Goal: Task Accomplishment & Management: Use online tool/utility

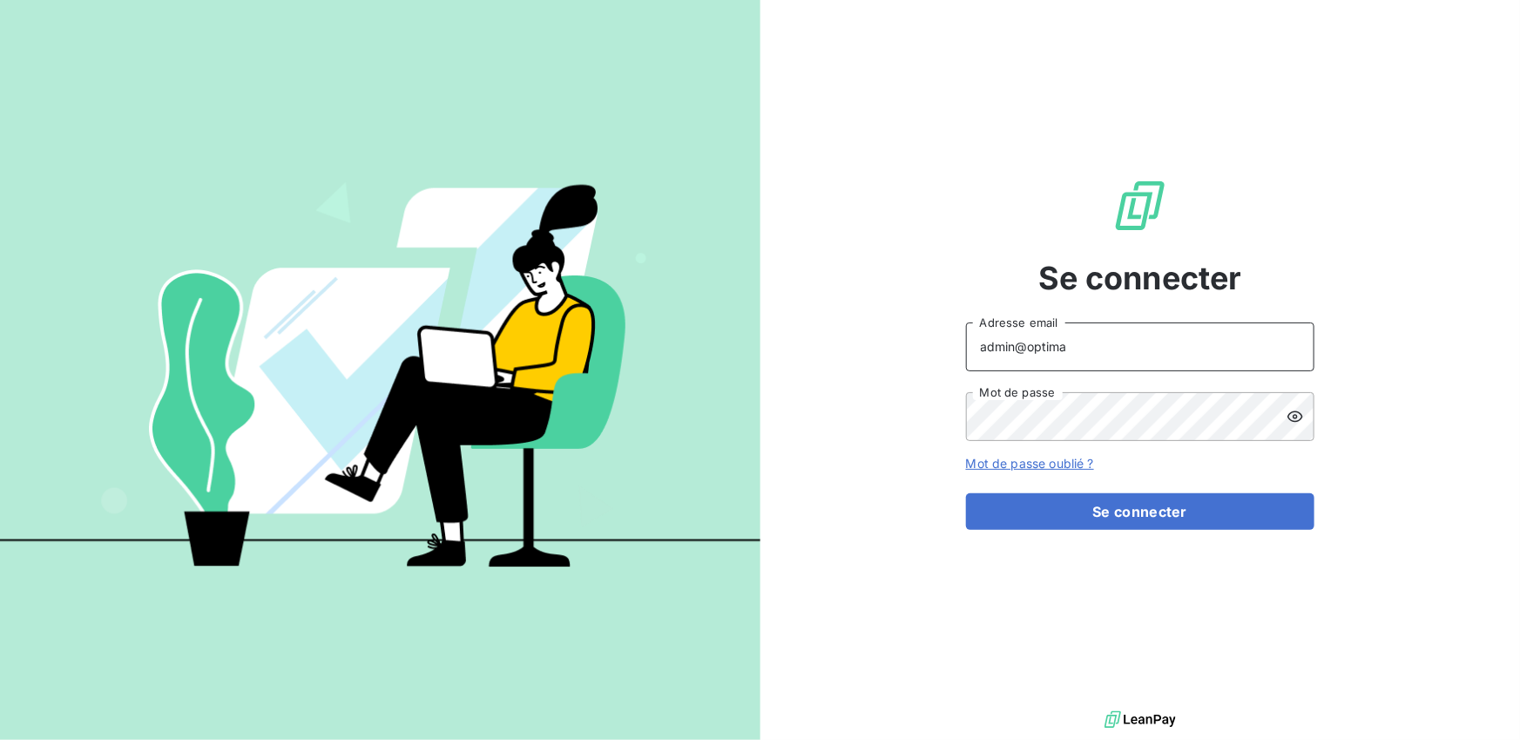
click at [1073, 350] on input "admin@optima" at bounding box center [1140, 346] width 349 height 49
type input "admin@talenzalteisconseil"
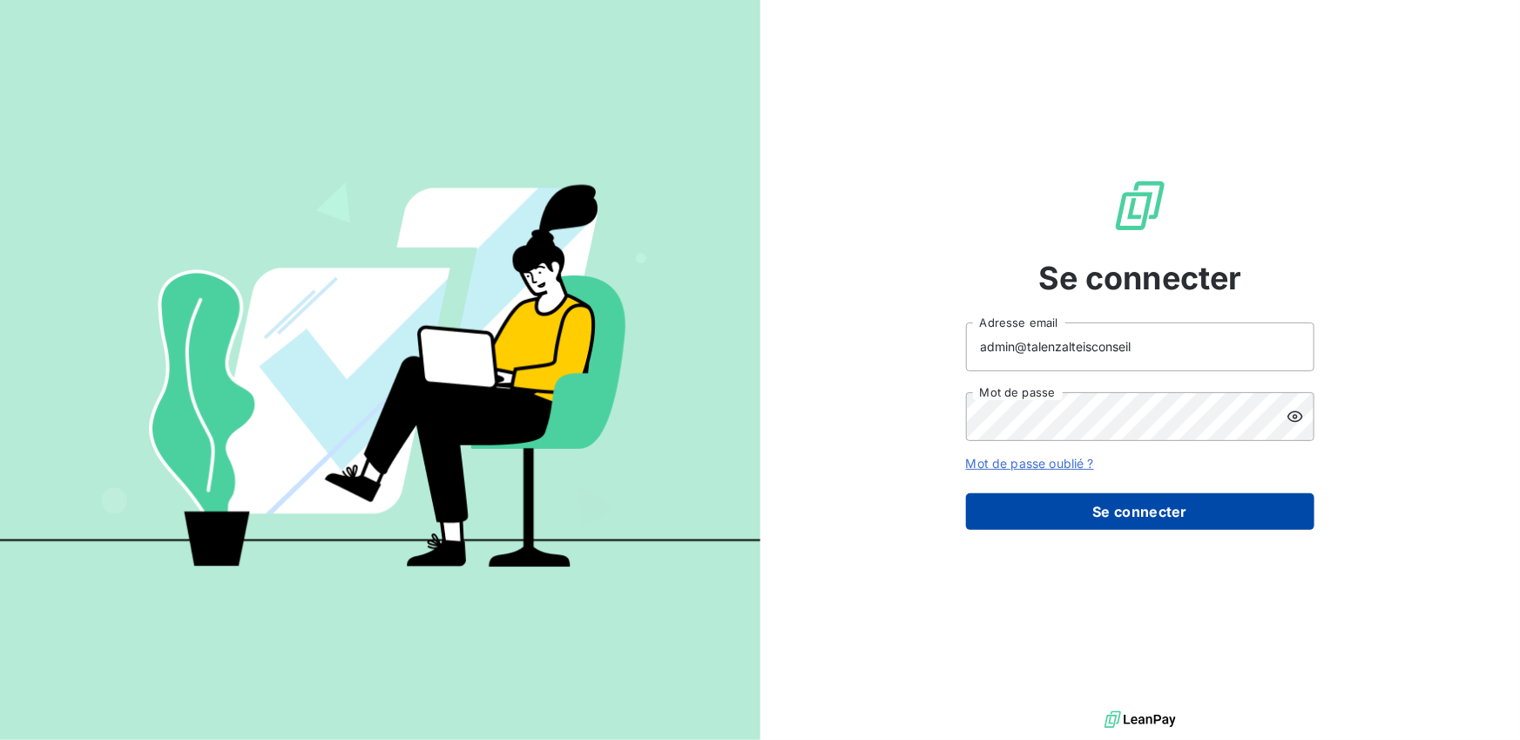
click at [1134, 514] on button "Se connecter" at bounding box center [1140, 511] width 349 height 37
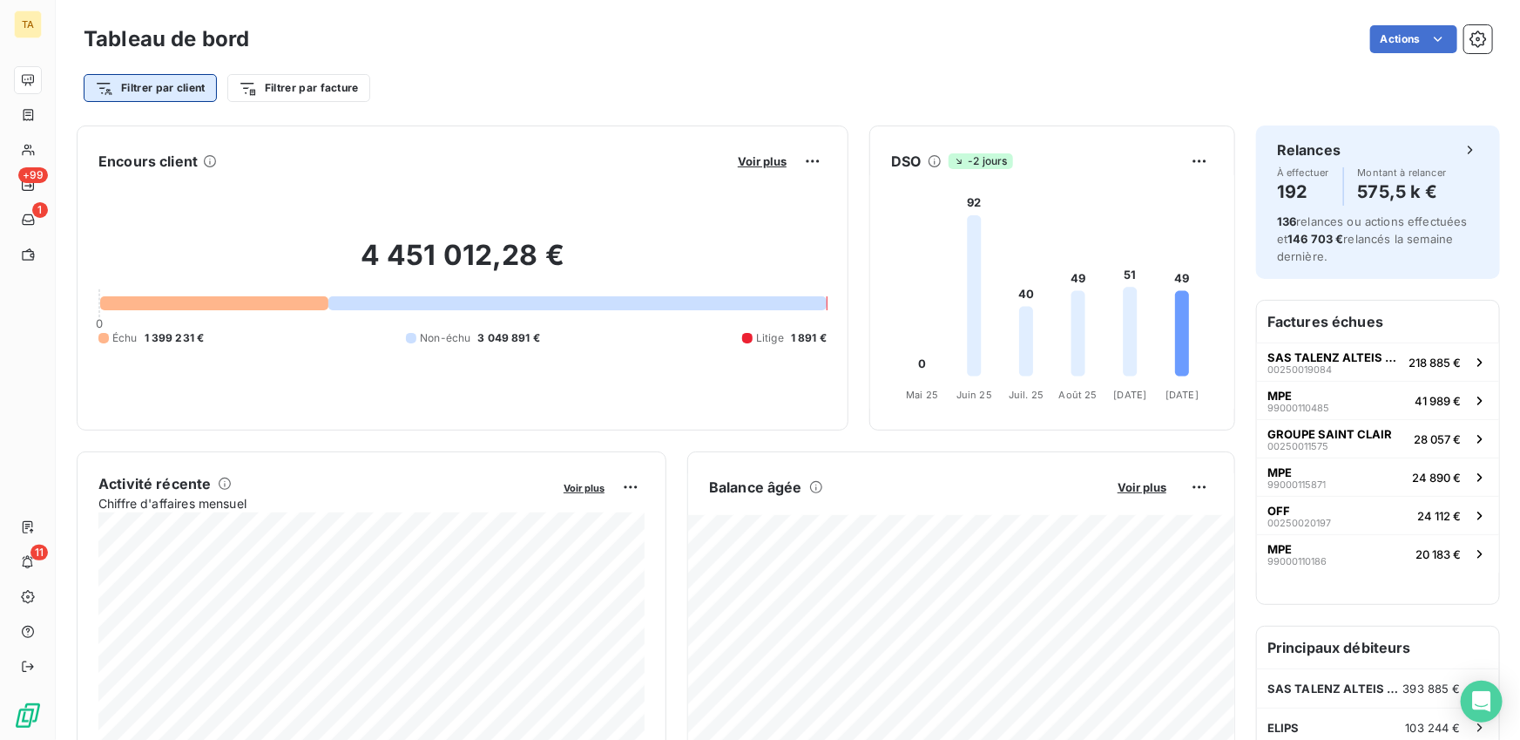
click at [162, 90] on html "TA +99 1 11 Tableau de bord Actions Filtrer par client Filtrer par facture Enco…" at bounding box center [760, 370] width 1520 height 740
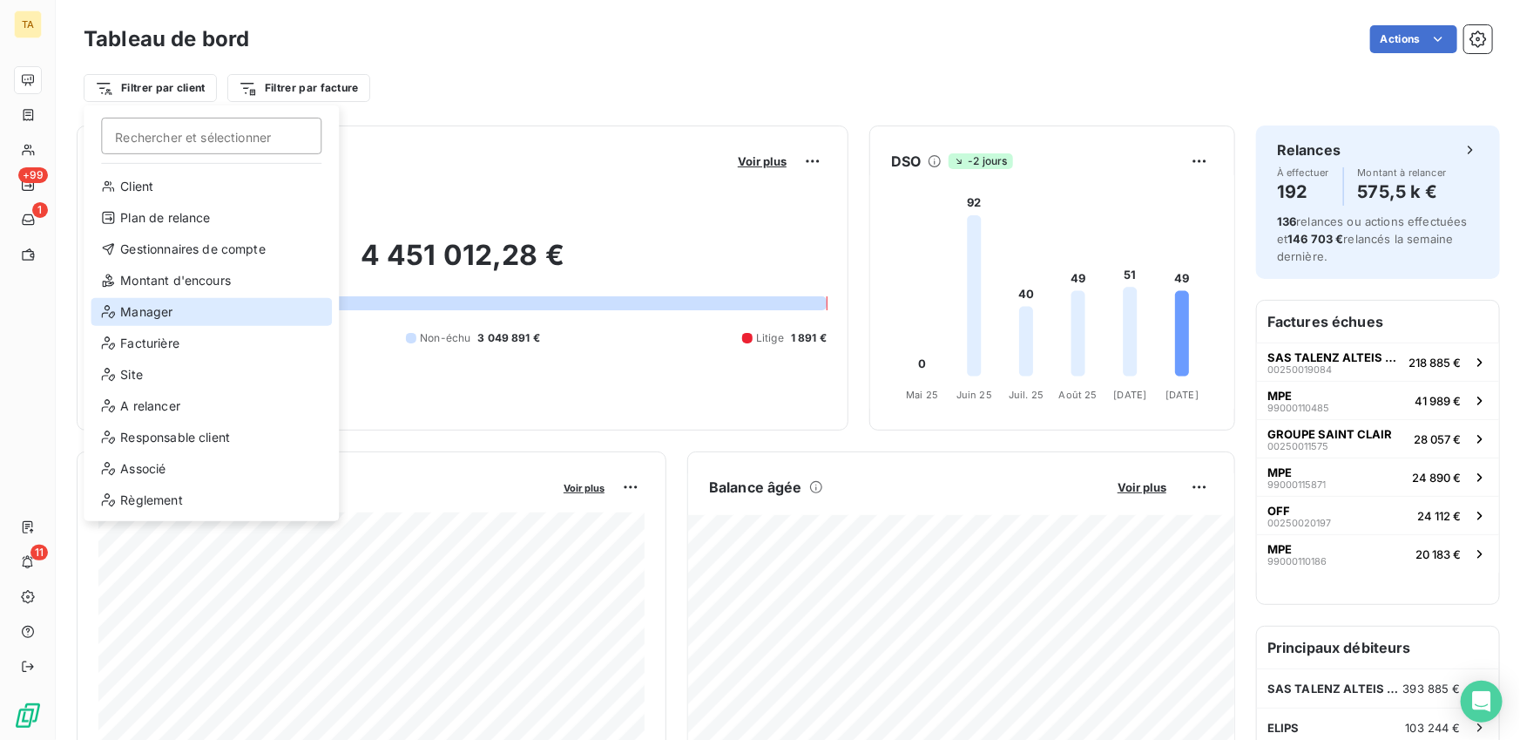
click at [219, 300] on div "Manager" at bounding box center [211, 312] width 241 height 28
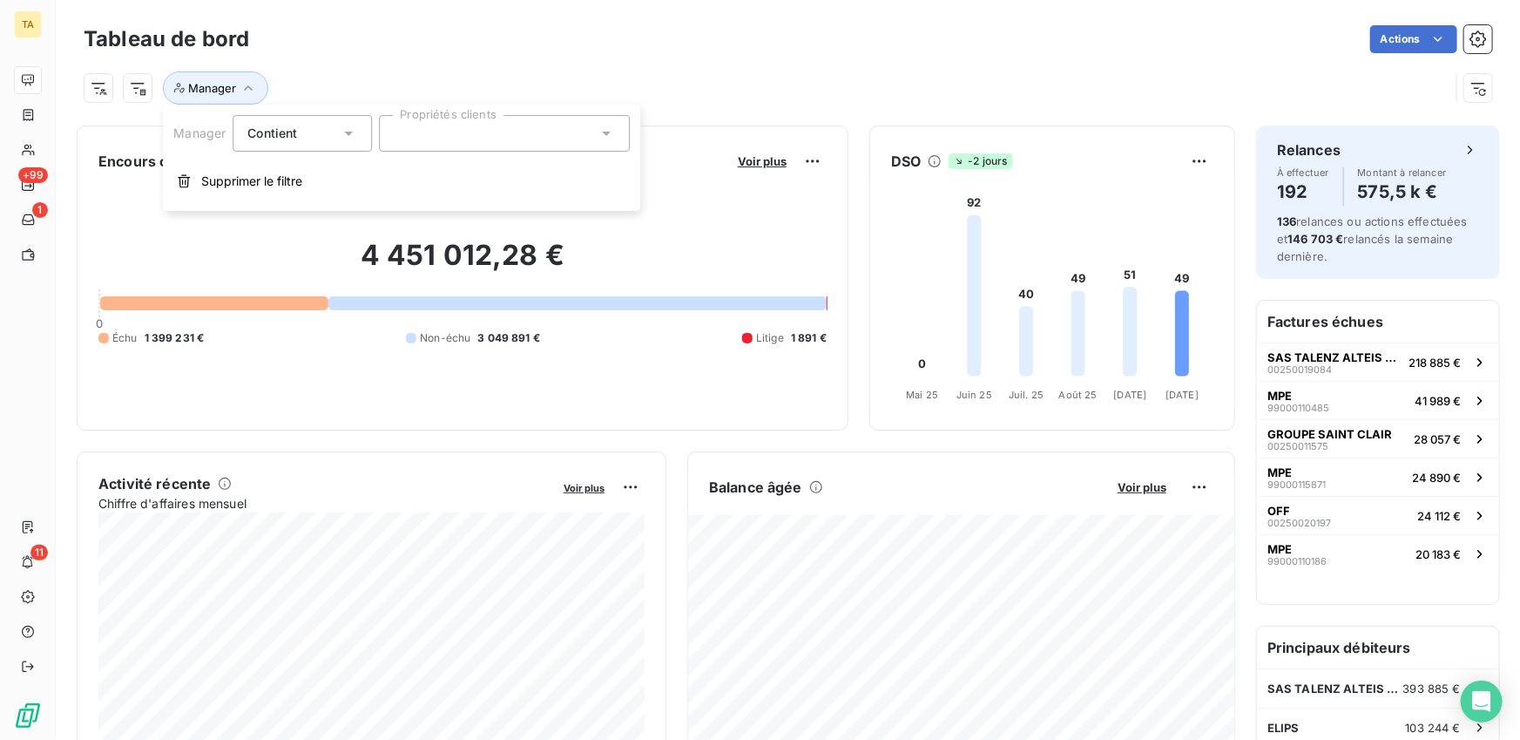
click at [457, 152] on div "Manager Contient is Propriétés clients Supprimer le filtre" at bounding box center [401, 158] width 477 height 106
click at [461, 137] on div at bounding box center [504, 133] width 251 height 37
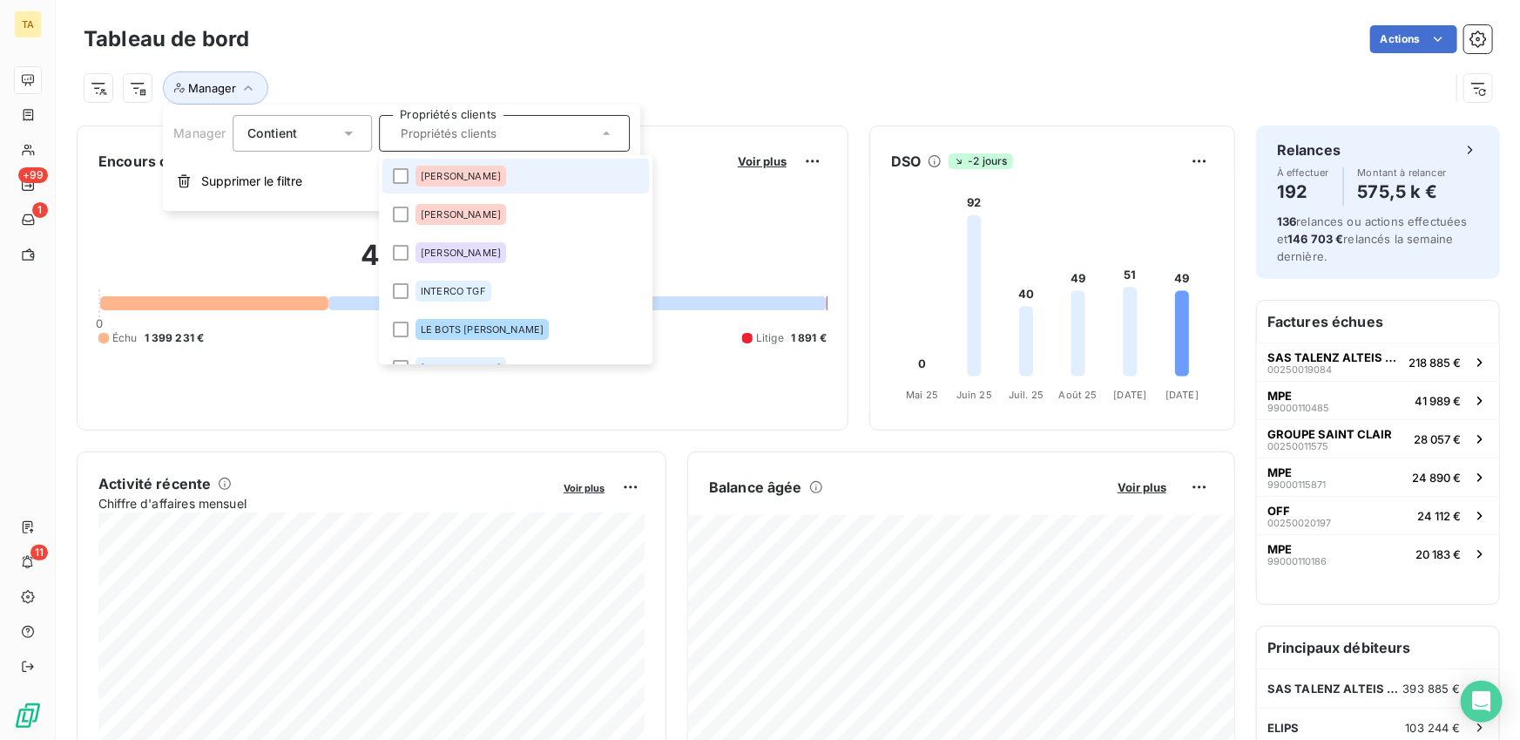
click at [294, 88] on div "Manager" at bounding box center [767, 87] width 1366 height 33
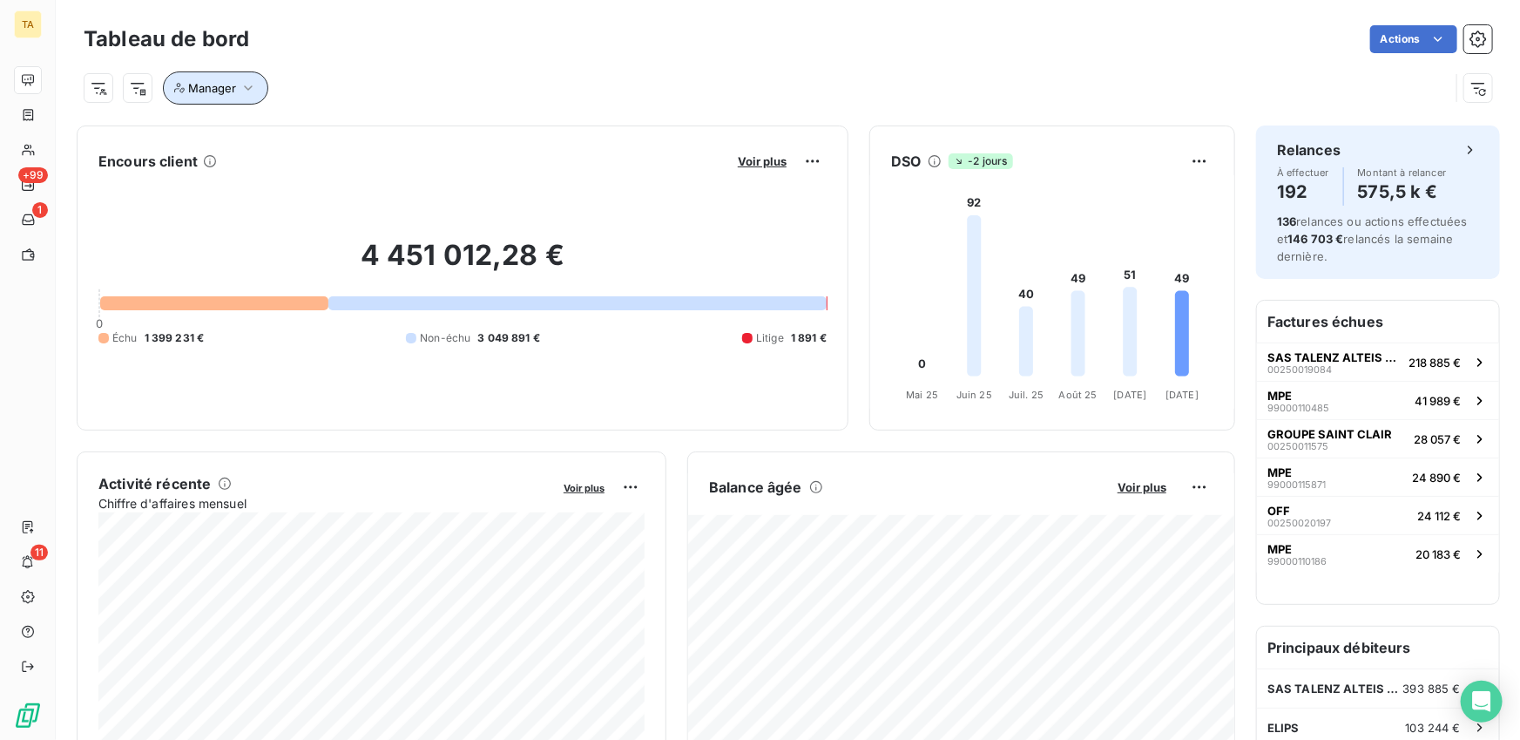
click at [228, 85] on span "Manager" at bounding box center [212, 88] width 48 height 14
click at [382, 132] on div at bounding box center [504, 133] width 251 height 37
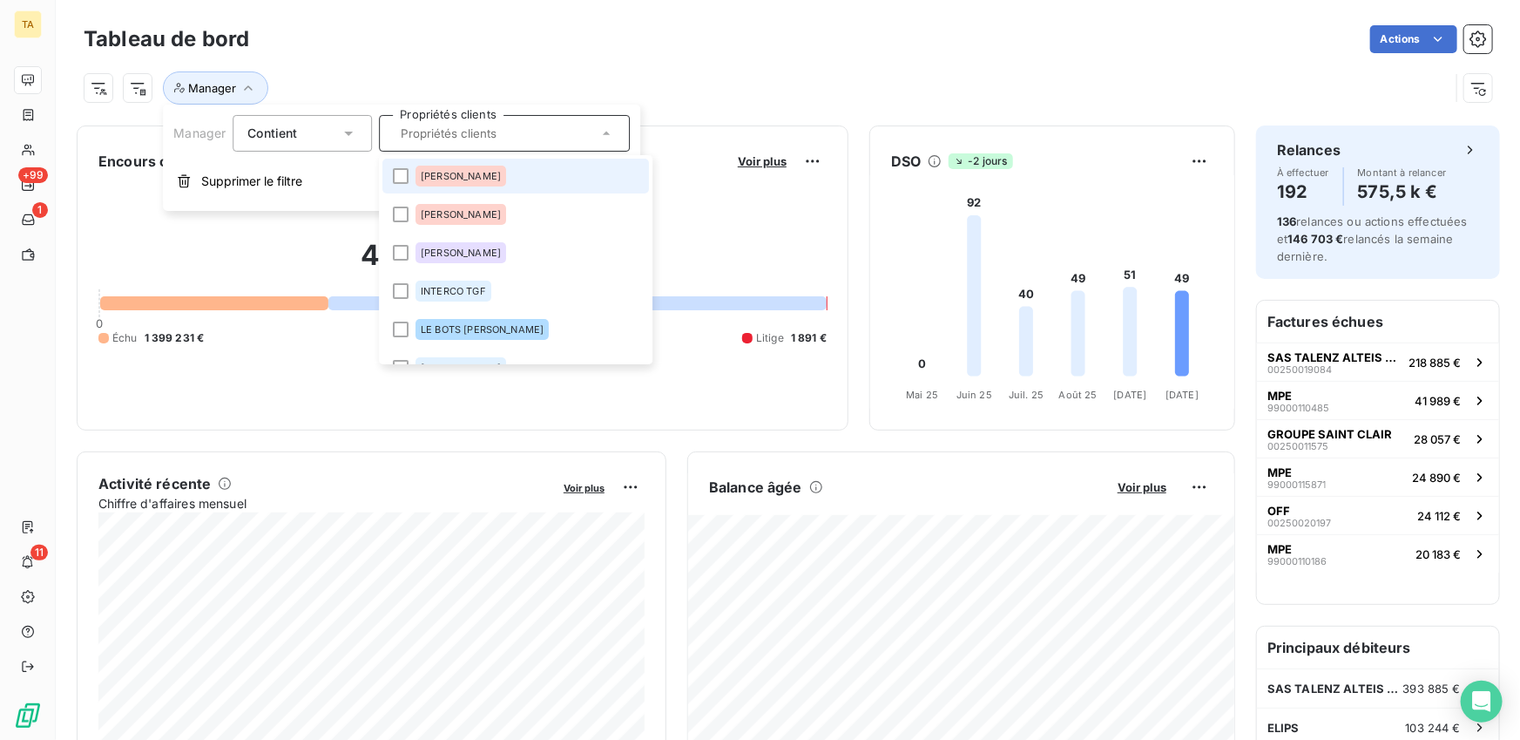
click at [382, 132] on div at bounding box center [504, 133] width 251 height 37
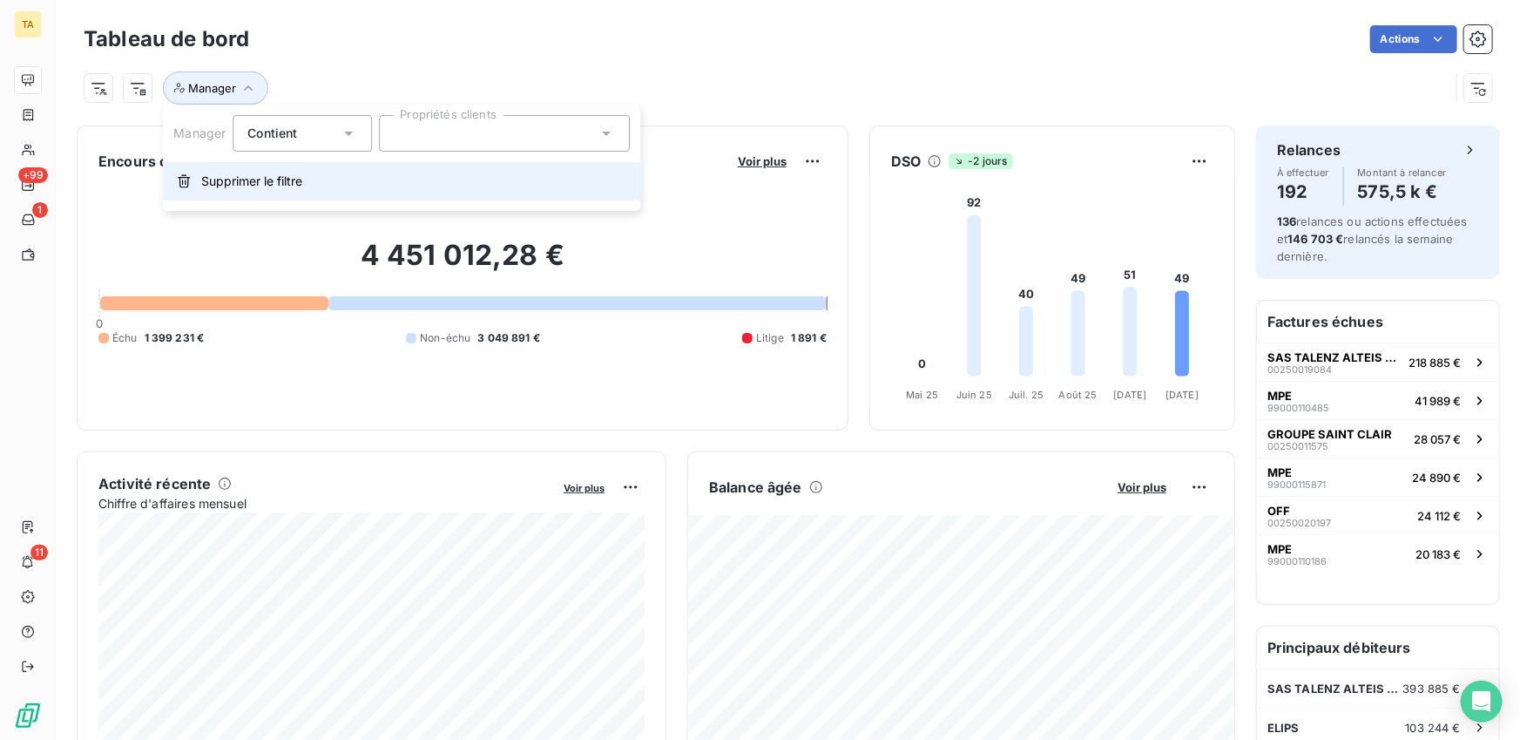
click at [266, 173] on span "Supprimer le filtre" at bounding box center [251, 181] width 101 height 17
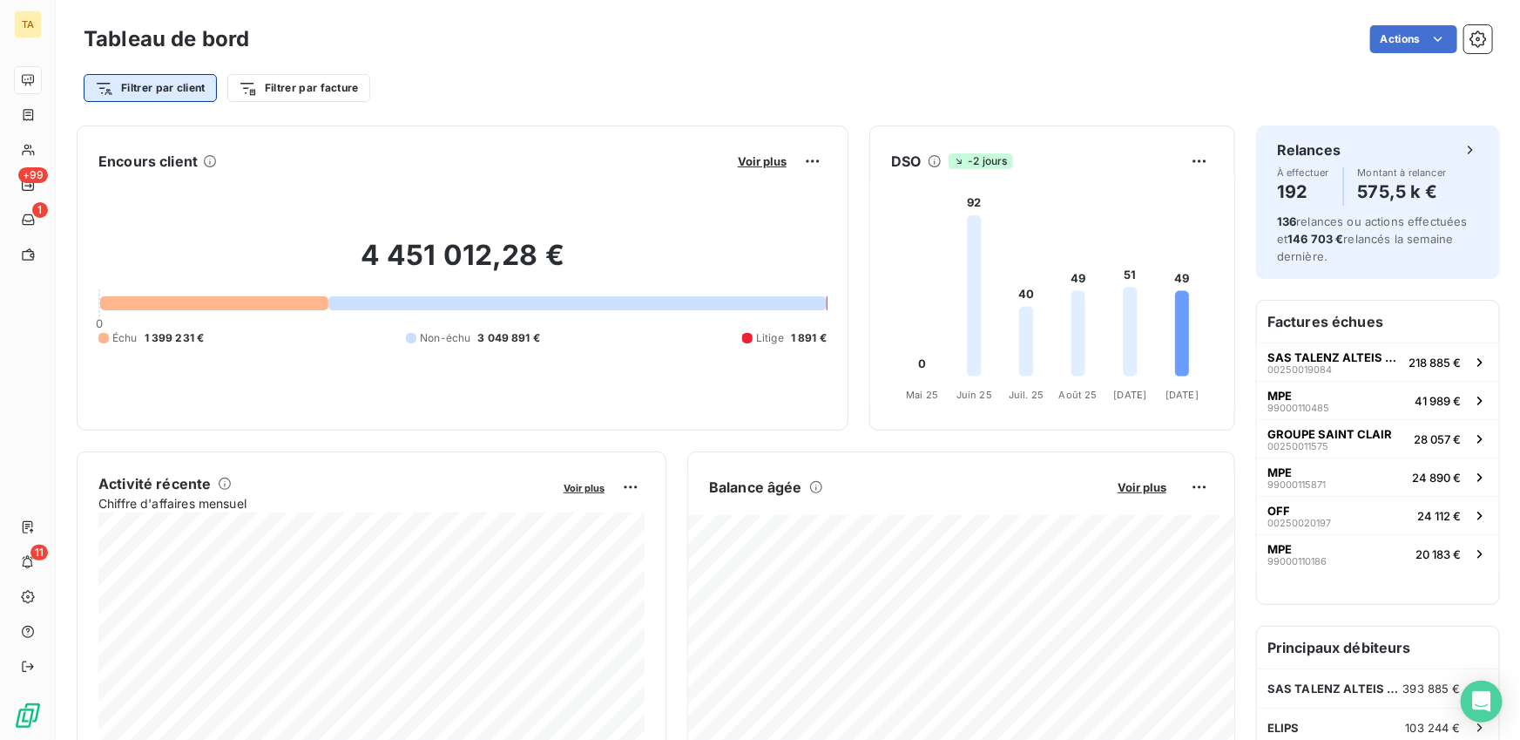
click at [159, 90] on html "TA +99 1 11 Tableau de bord Actions Filtrer par client Filtrer par facture Enco…" at bounding box center [760, 370] width 1520 height 740
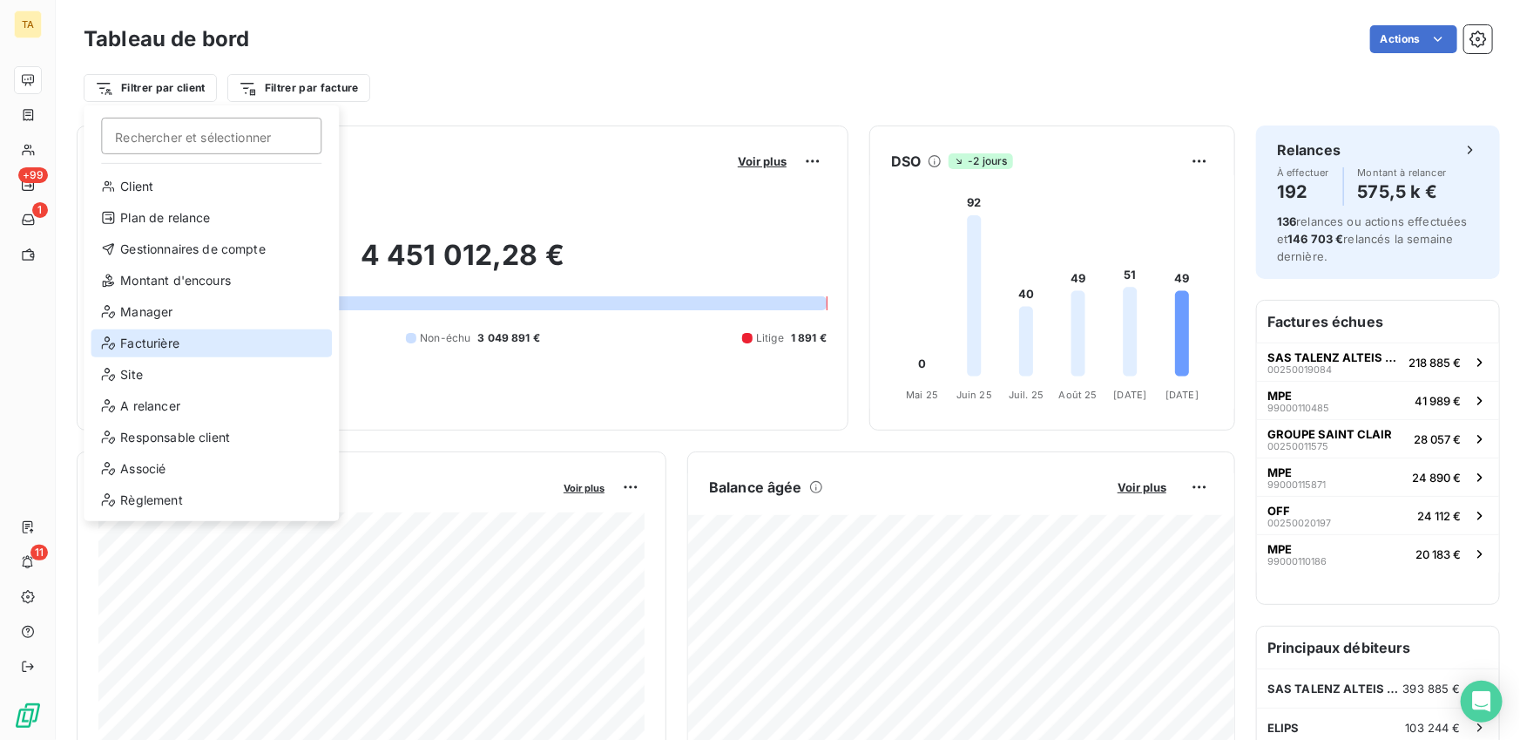
click at [169, 340] on div "Facturière" at bounding box center [211, 343] width 241 height 28
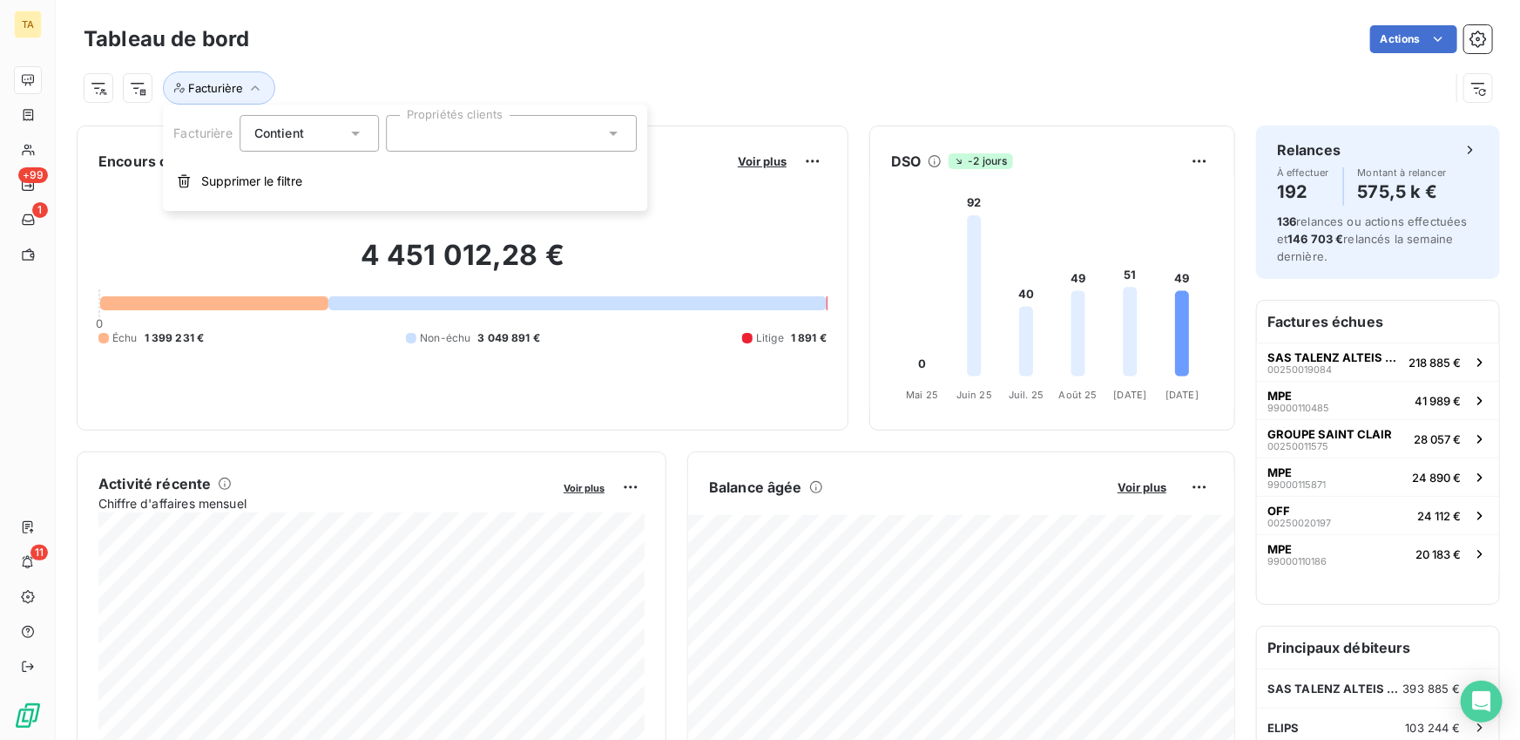
click at [453, 139] on div at bounding box center [511, 133] width 251 height 37
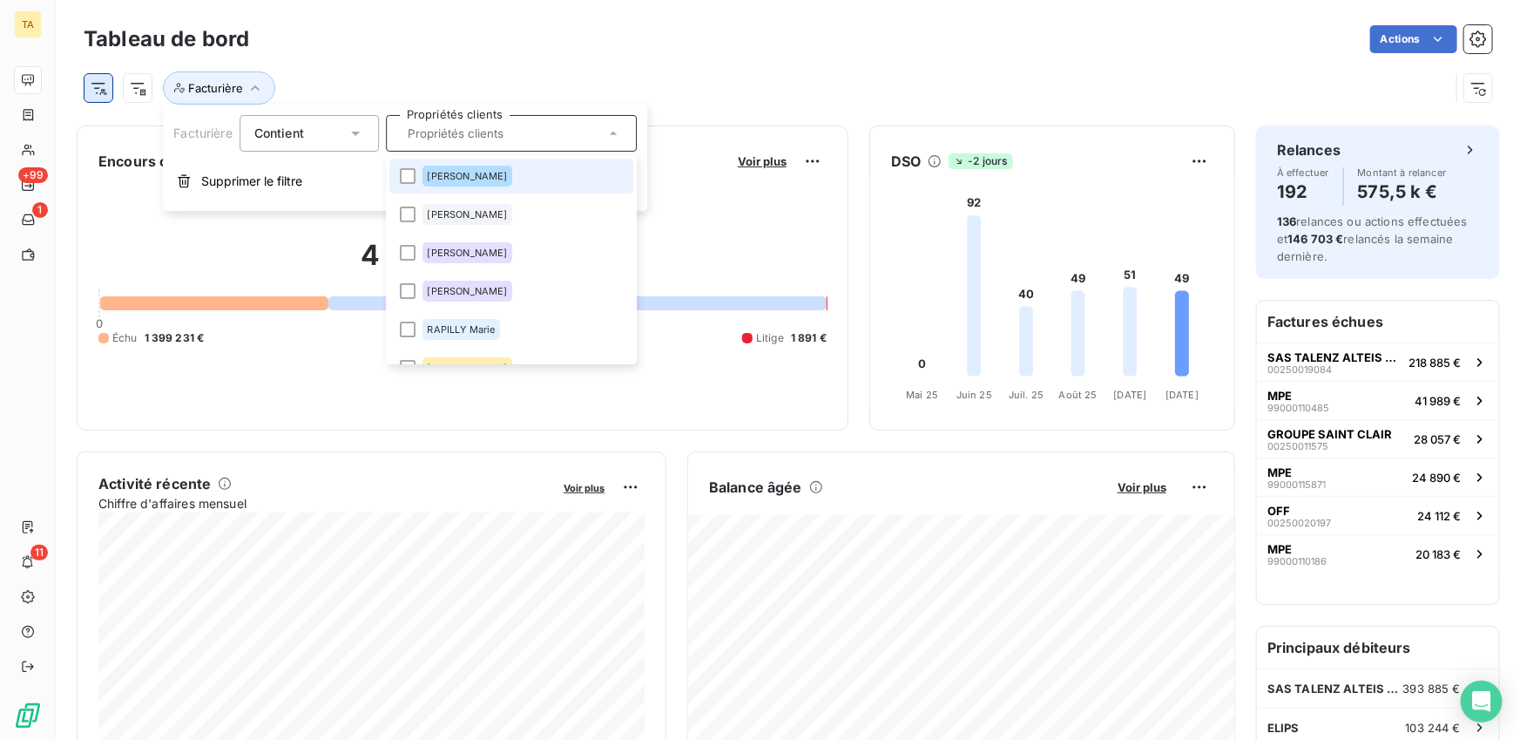
click at [98, 84] on html "TA +99 1 11 Tableau de bord Actions Facturière Encours client Voir plus 4 451 0…" at bounding box center [760, 370] width 1520 height 740
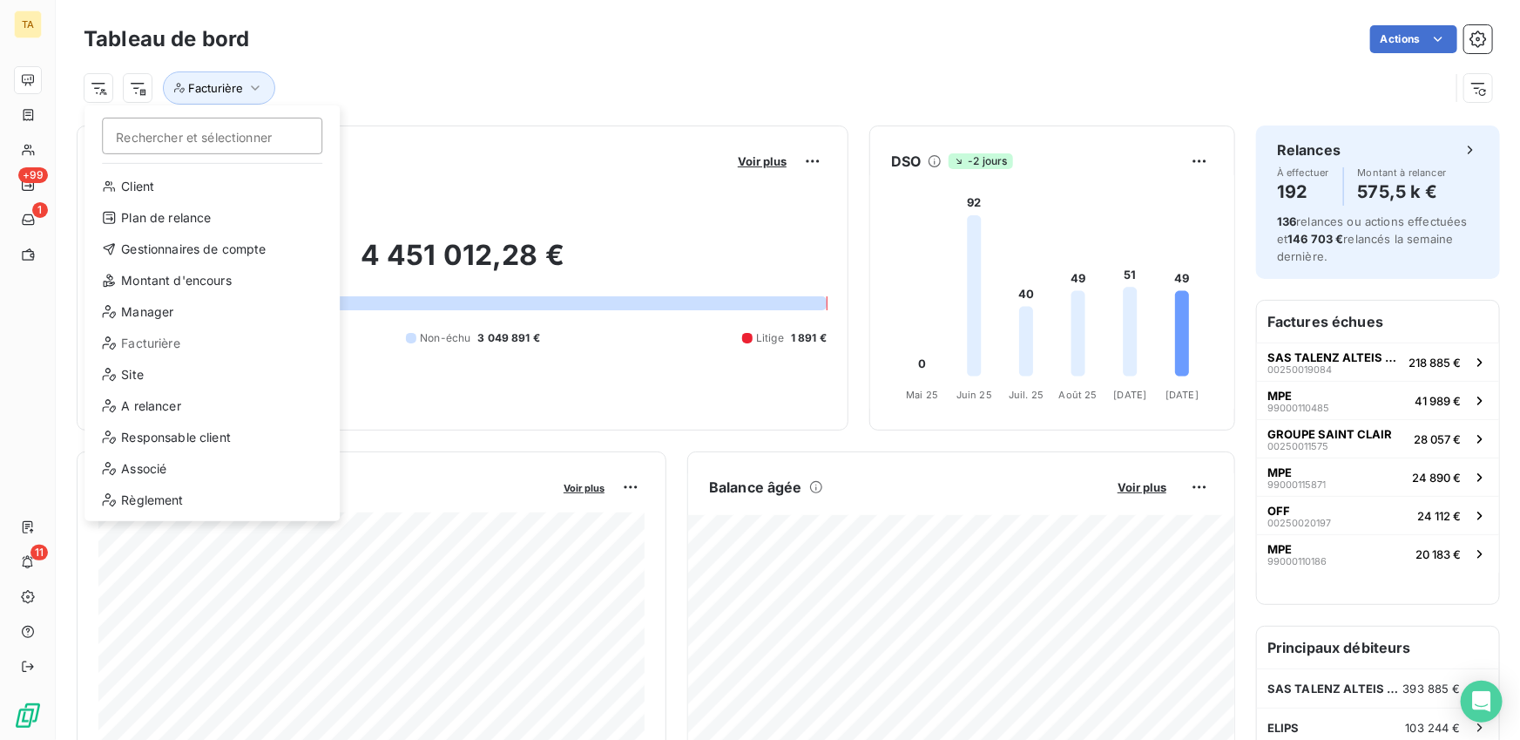
click at [420, 16] on html "TA +99 1 11 Tableau de bord Actions Rechercher et sélectionner Client Plan de r…" at bounding box center [760, 370] width 1520 height 740
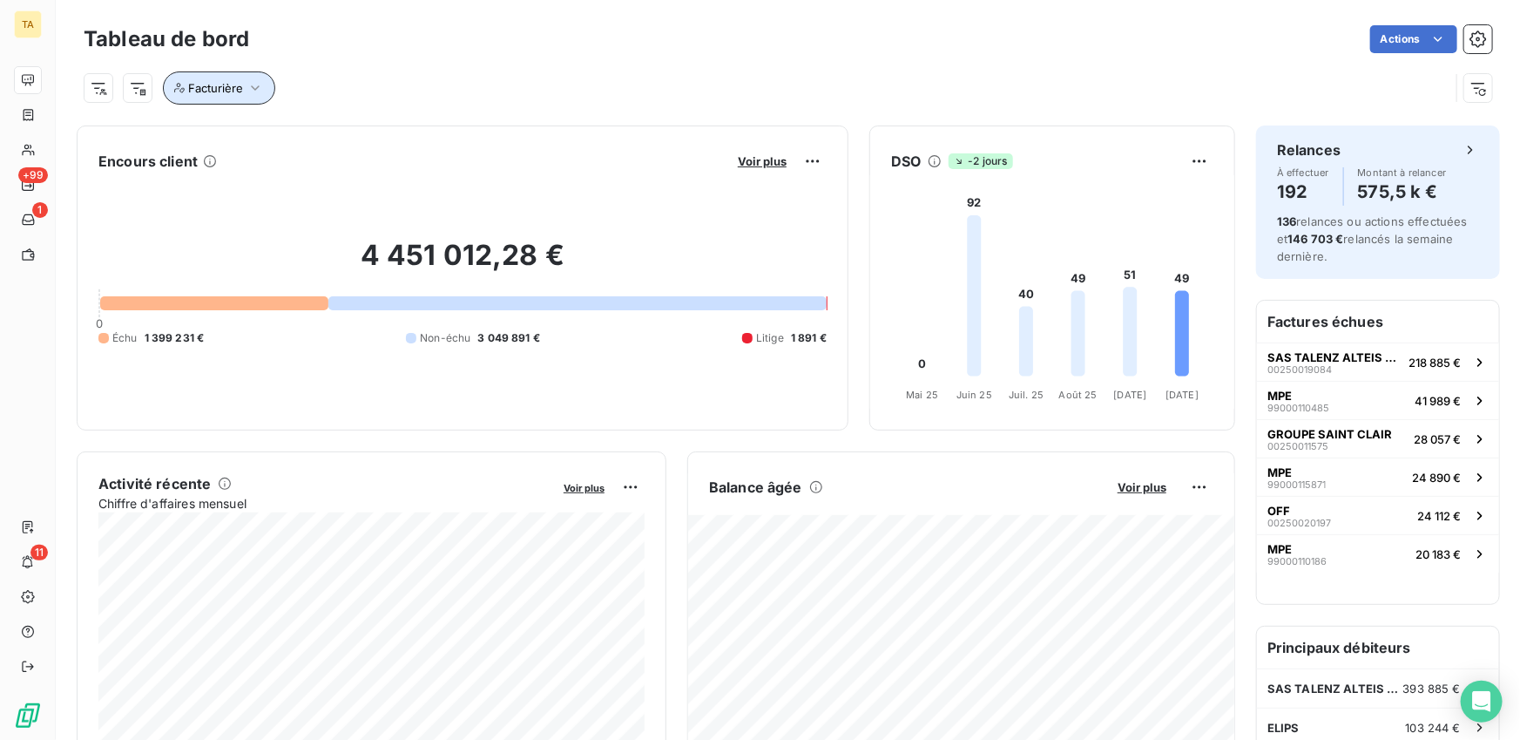
click at [211, 85] on span "Facturière" at bounding box center [215, 88] width 55 height 14
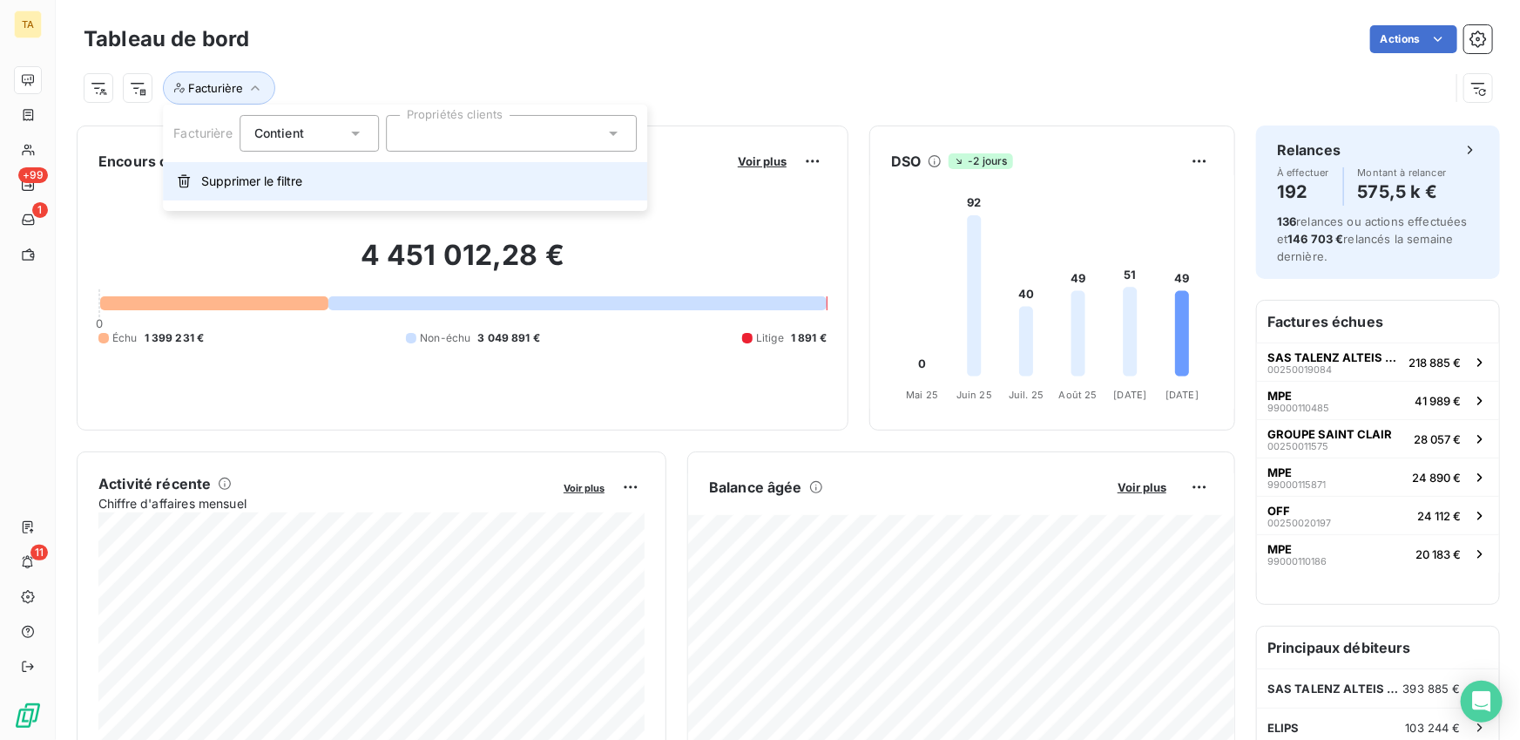
click at [242, 167] on button "Supprimer le filtre" at bounding box center [405, 181] width 484 height 38
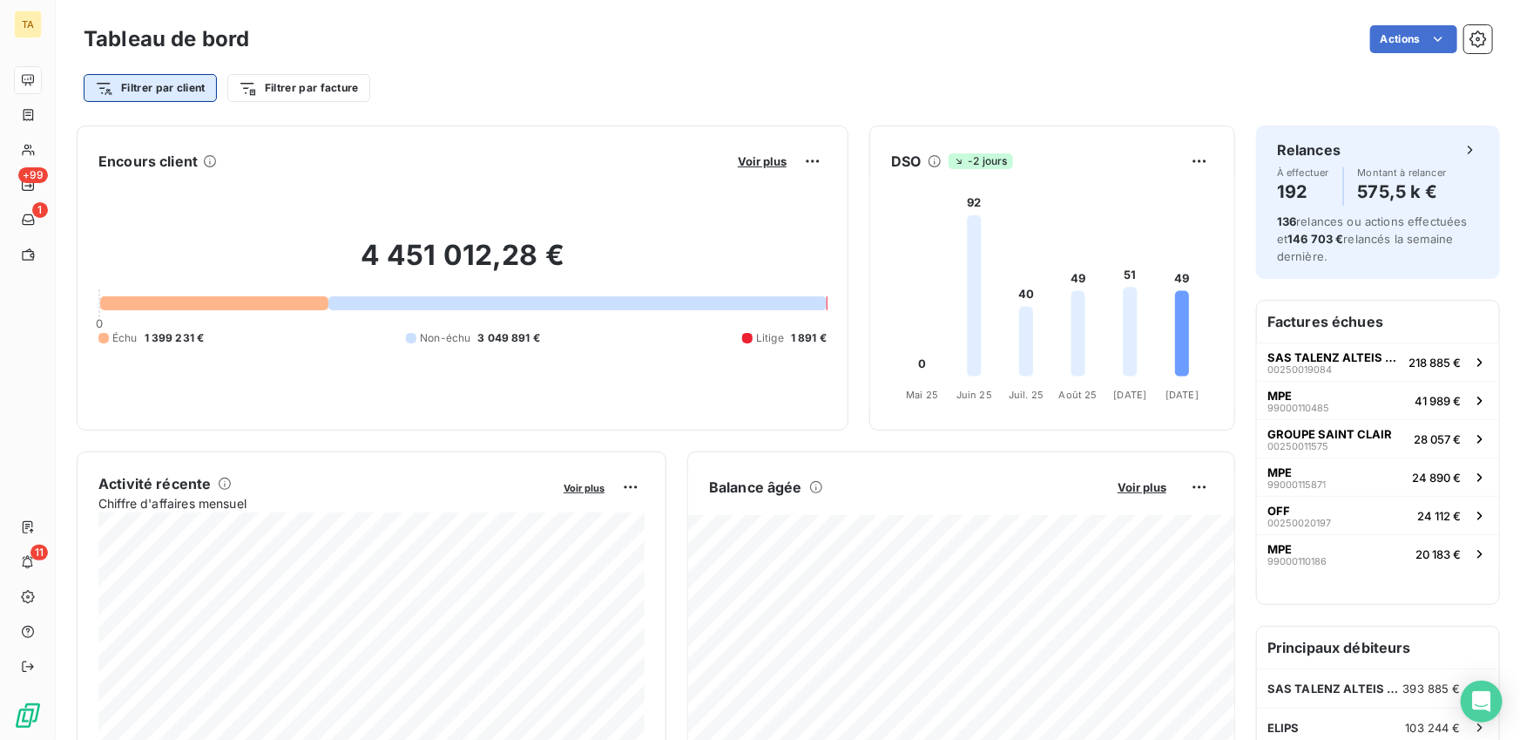
click at [125, 76] on html "TA +99 1 11 Tableau de bord Actions Filtrer par client Filtrer par facture Enco…" at bounding box center [760, 370] width 1520 height 740
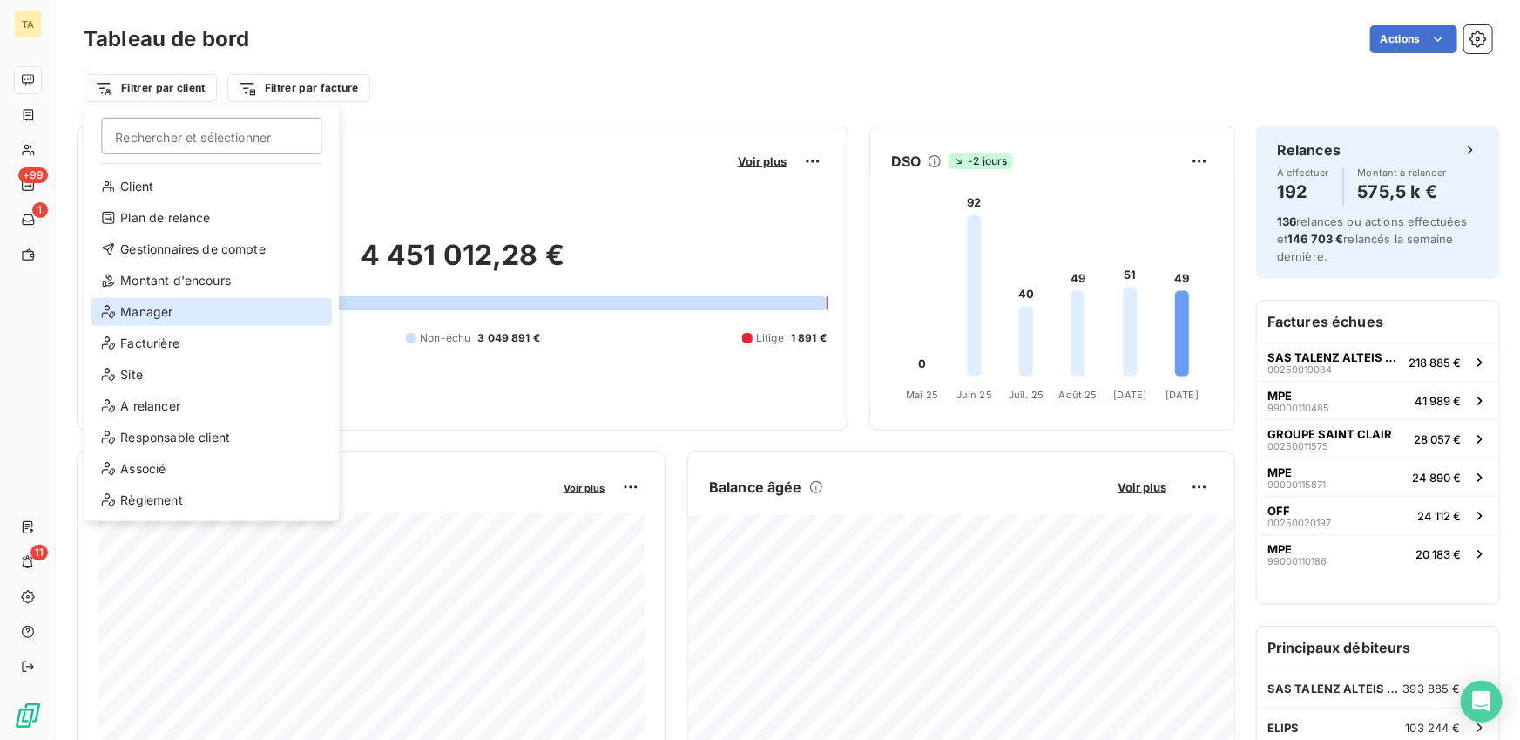
click at [178, 312] on div "Manager" at bounding box center [211, 312] width 241 height 28
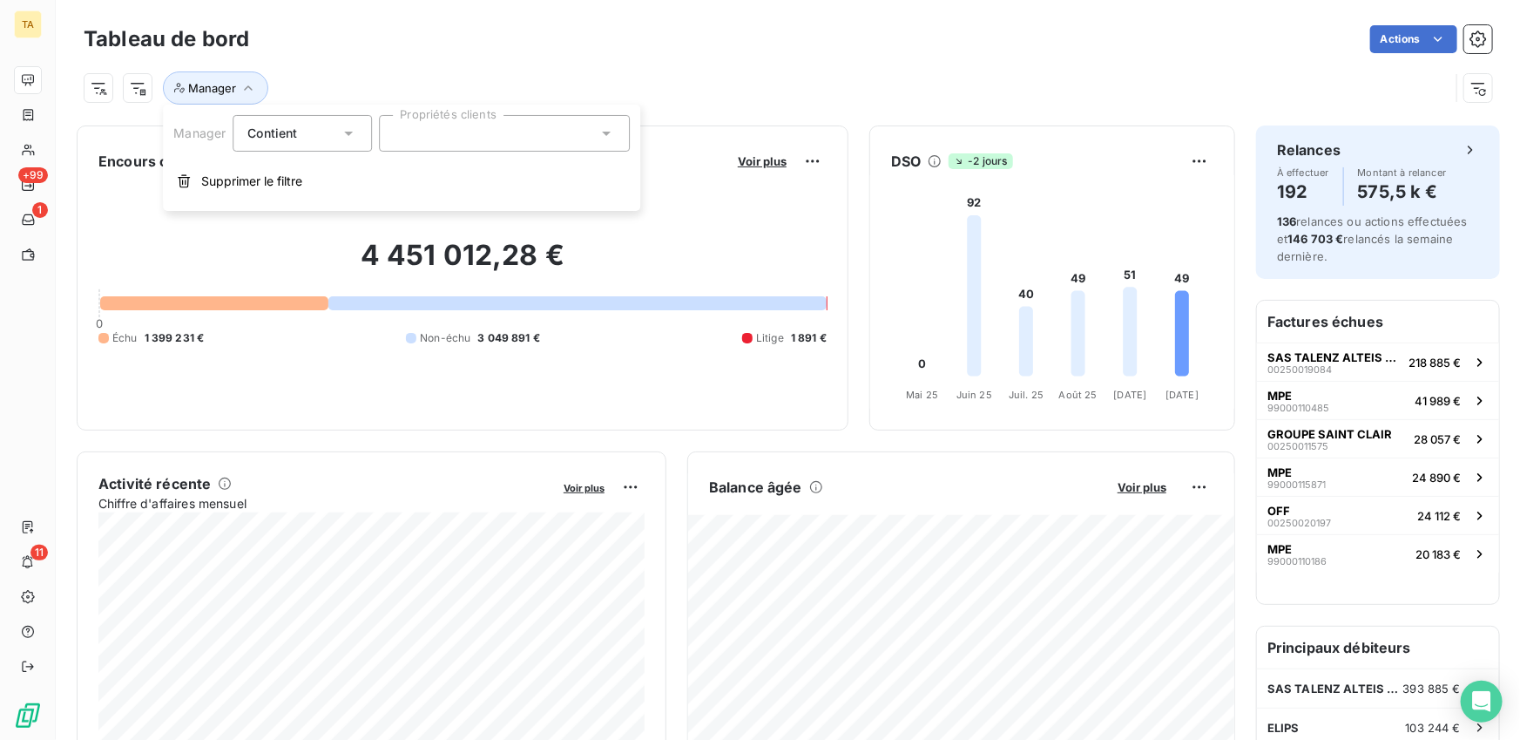
click at [420, 149] on div at bounding box center [504, 133] width 251 height 37
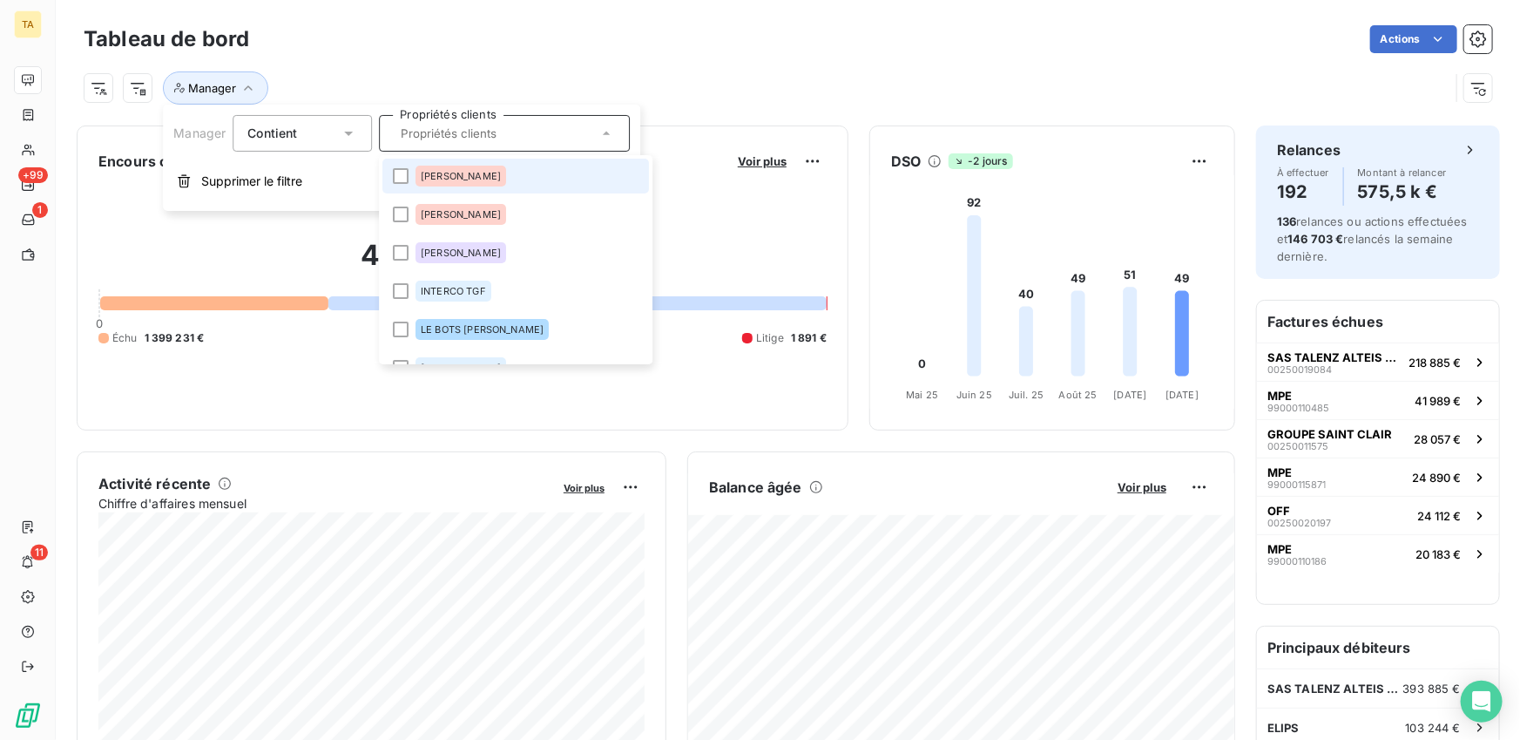
click at [796, 78] on div "Manager" at bounding box center [767, 87] width 1366 height 33
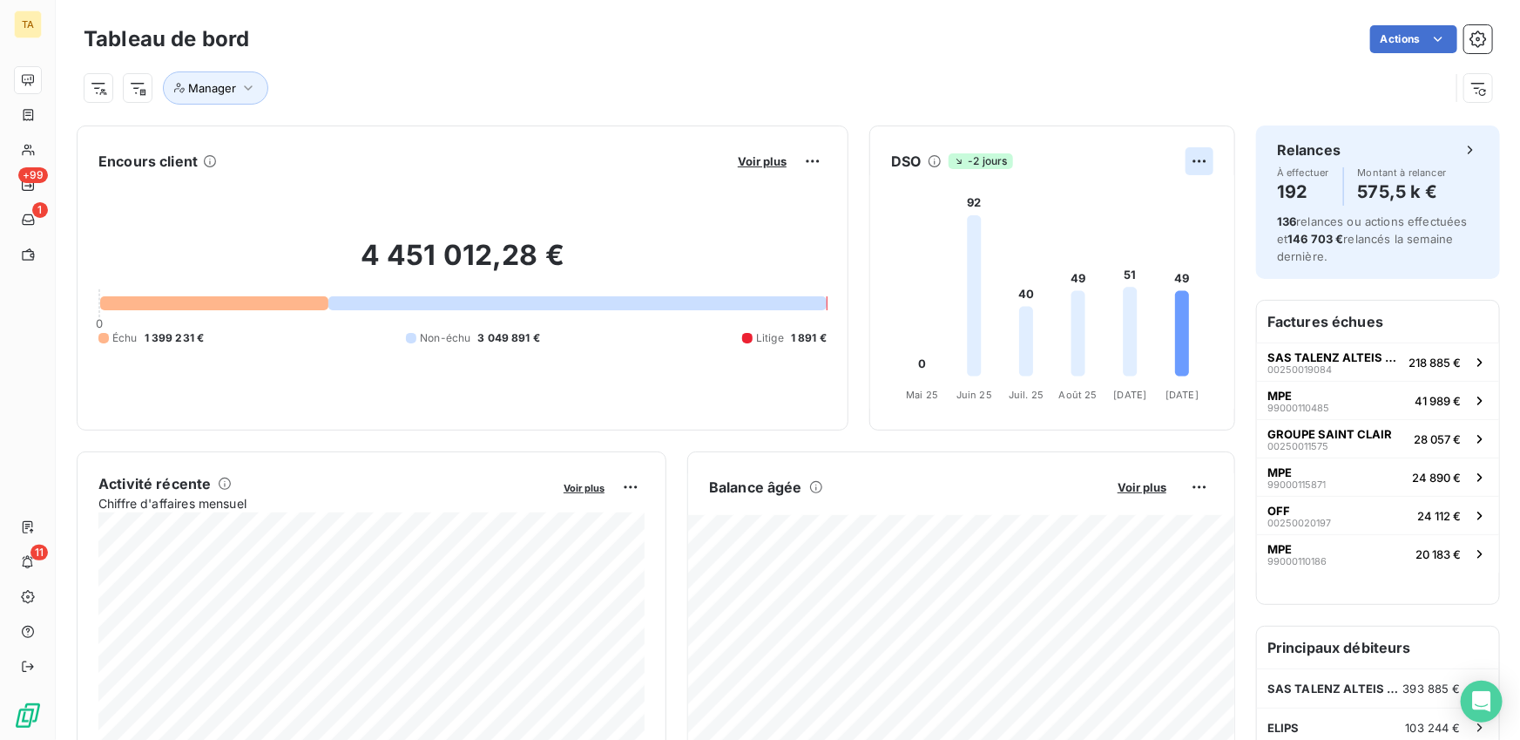
click at [1211, 161] on html "TA +99 1 11 Tableau de bord Actions Manager Encours client Voir plus 4 451 012,…" at bounding box center [760, 370] width 1520 height 740
click at [1153, 193] on div "Exporter" at bounding box center [1158, 200] width 98 height 28
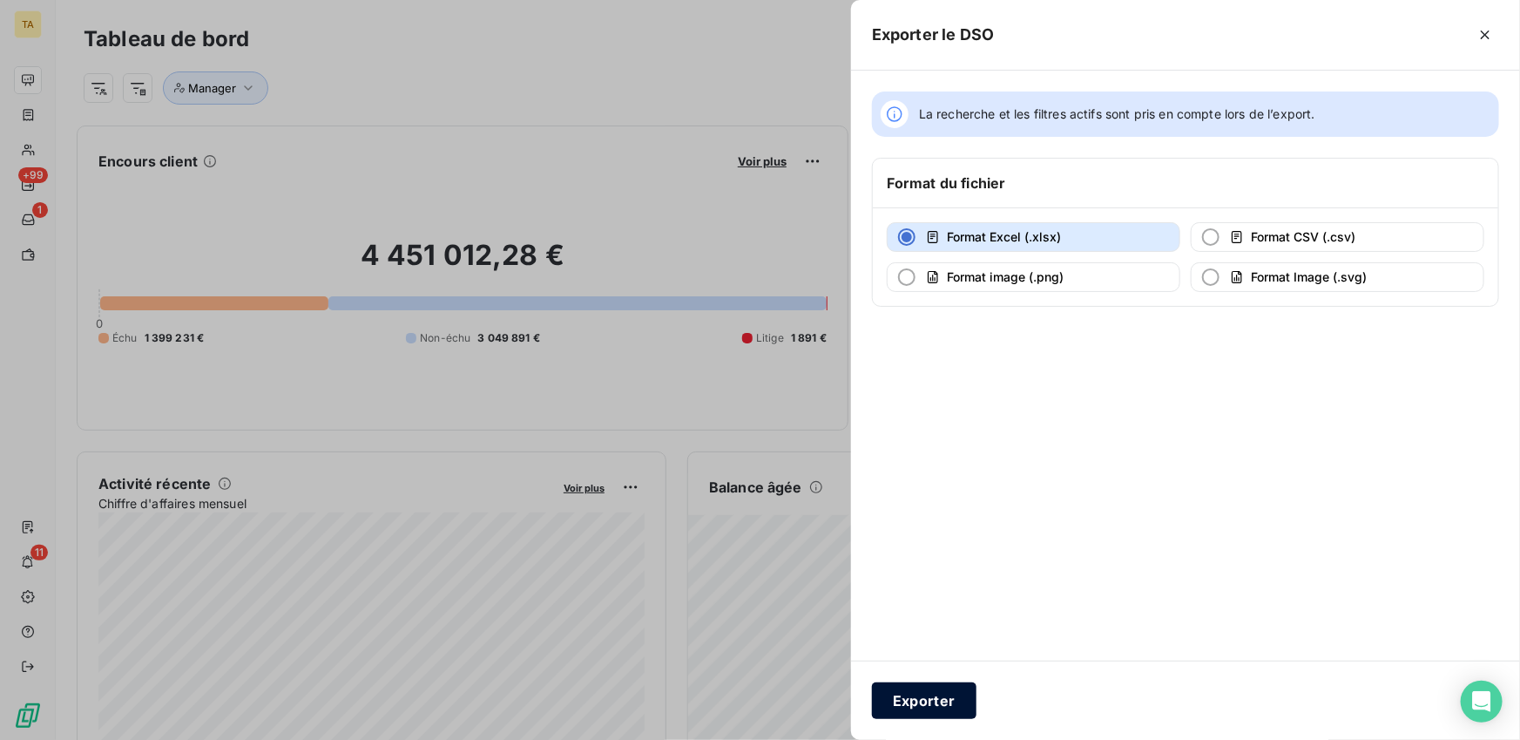
click at [914, 694] on button "Exporter" at bounding box center [924, 700] width 105 height 37
